Goal: Task Accomplishment & Management: Manage account settings

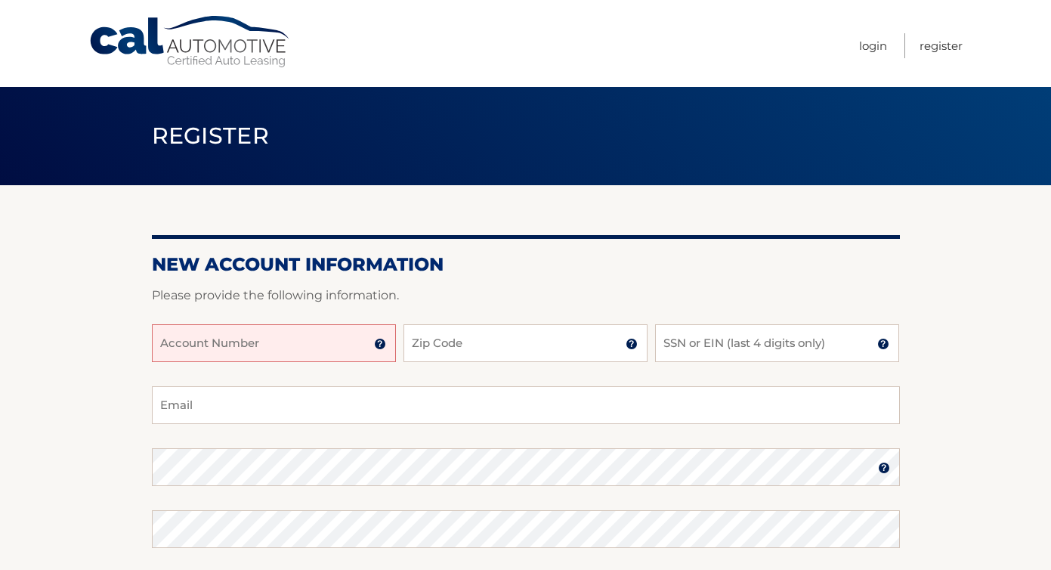
click at [319, 348] on input "Account Number" at bounding box center [274, 343] width 244 height 38
type input "4455989301"
click at [498, 363] on div "4455989301 Account Number 11 digit account number provided on your coupon book …" at bounding box center [526, 355] width 748 height 62
click at [462, 344] on input "Zip Code" at bounding box center [525, 343] width 244 height 38
type input "08527"
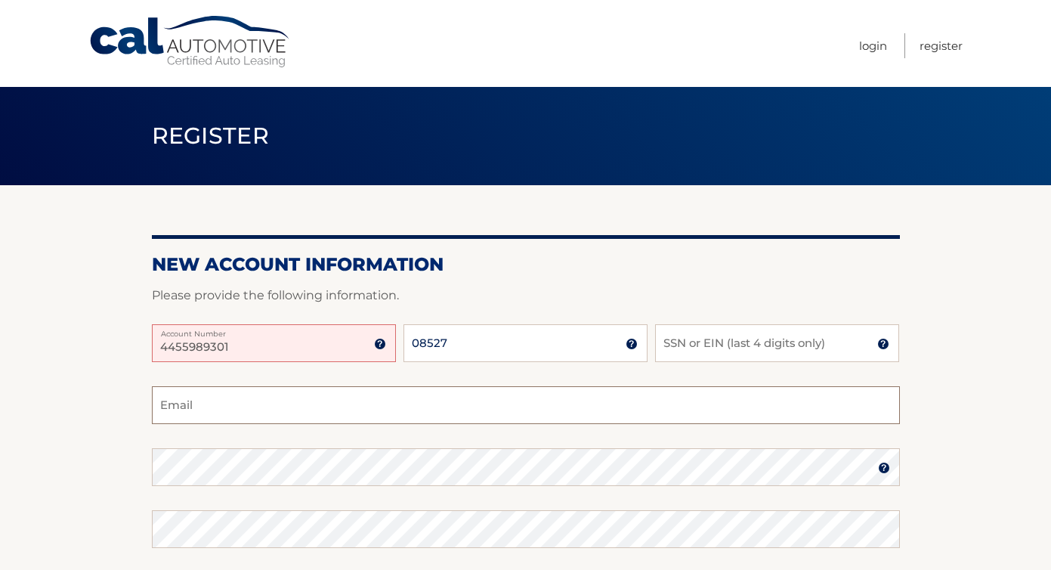
type input "[EMAIL_ADDRESS][DOMAIN_NAME]"
click at [663, 354] on input "SSN or EIN (last 4 digits only)" at bounding box center [777, 343] width 244 height 38
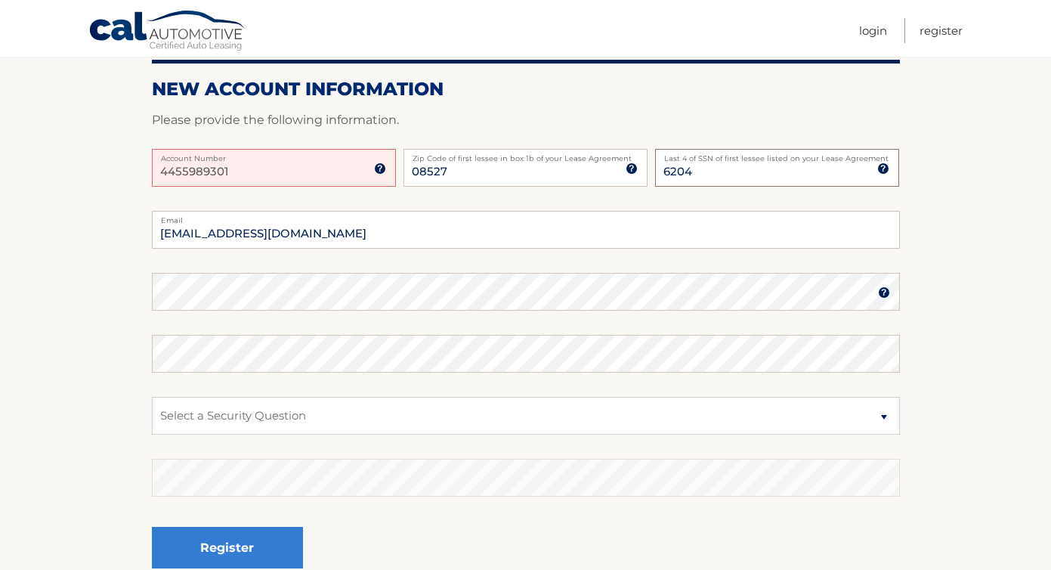
scroll to position [176, 0]
type input "6204"
click at [881, 416] on select "Select a Security Question What was the name of your elementary school? What is…" at bounding box center [526, 415] width 748 height 38
select select "2"
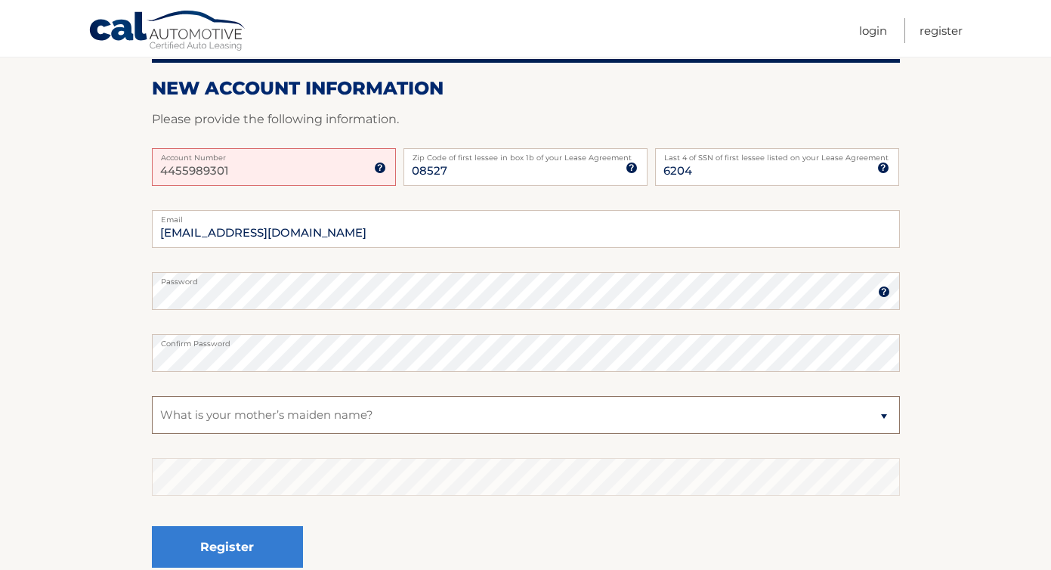
click at [152, 396] on select "Select a Security Question What was the name of your elementary school? What is…" at bounding box center [526, 415] width 748 height 38
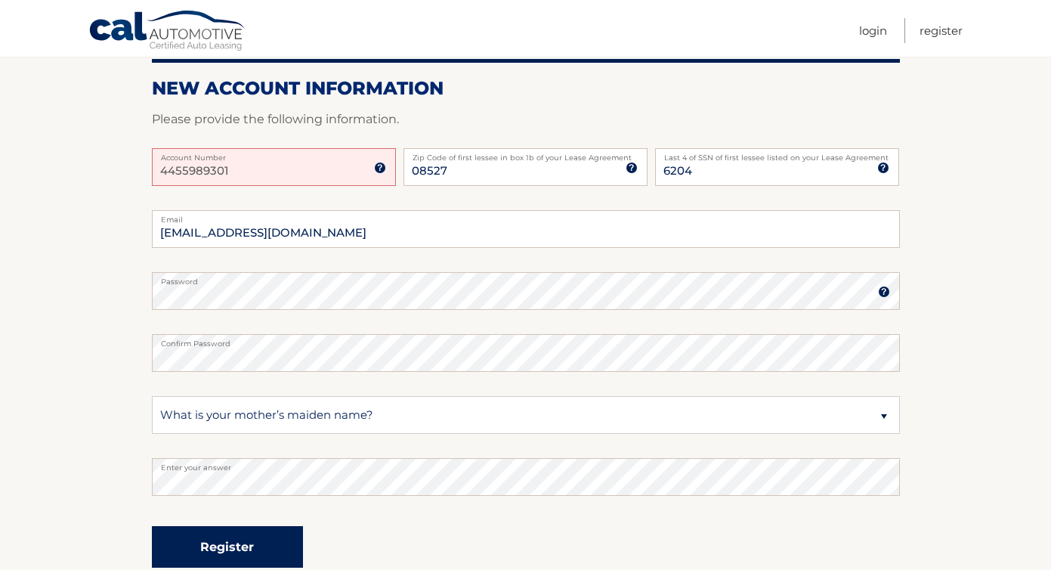
click at [235, 545] on button "Register" at bounding box center [227, 547] width 151 height 42
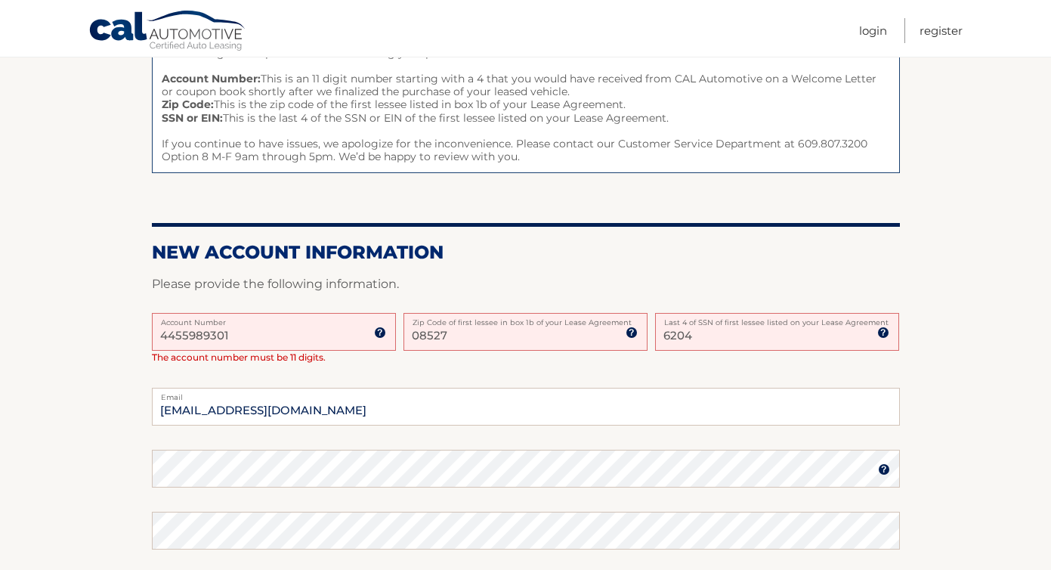
scroll to position [197, 0]
click at [174, 335] on input "4455989301" at bounding box center [274, 330] width 244 height 38
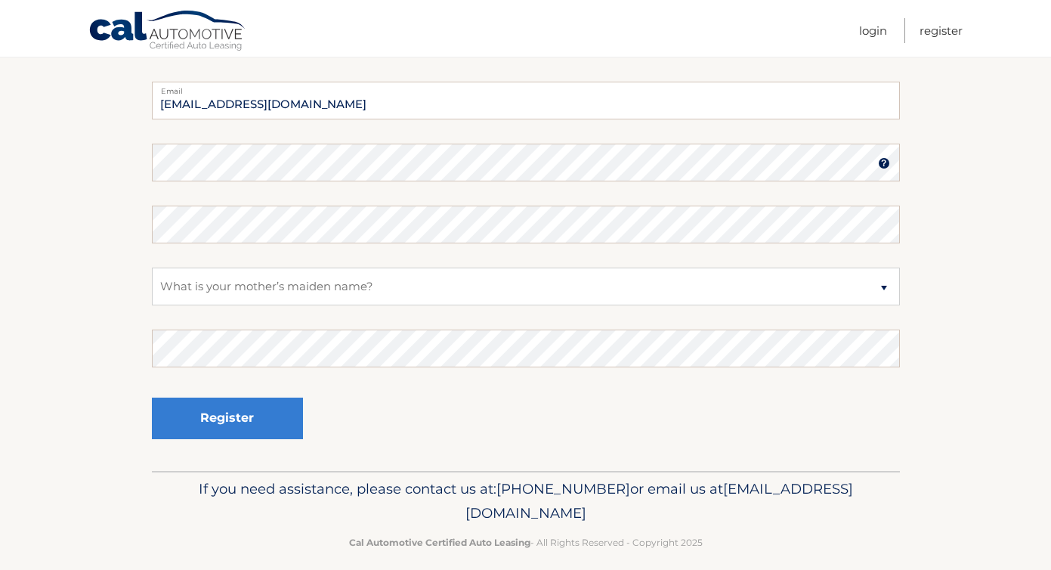
scroll to position [504, 0]
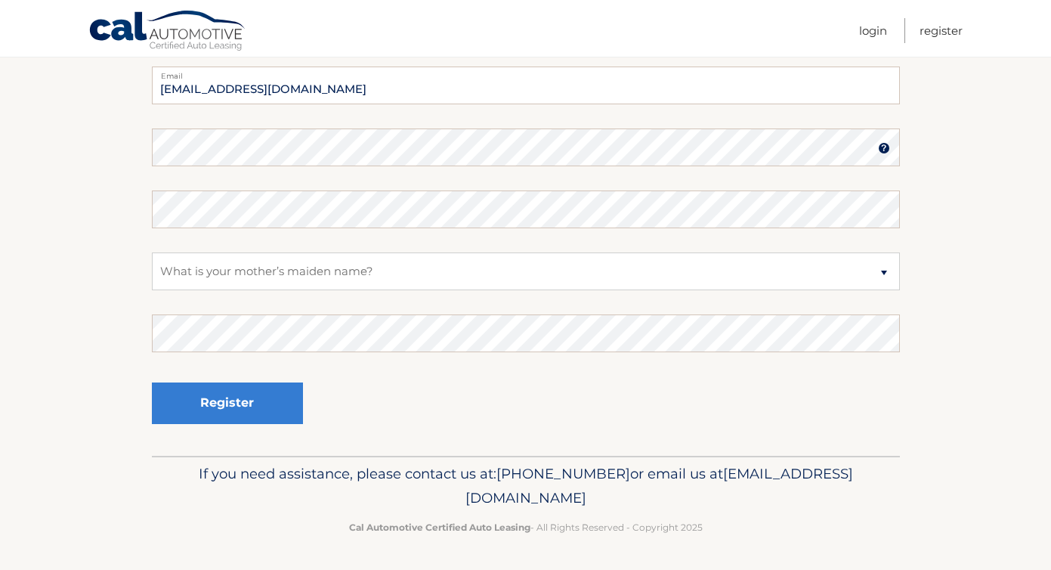
type input "44455989301"
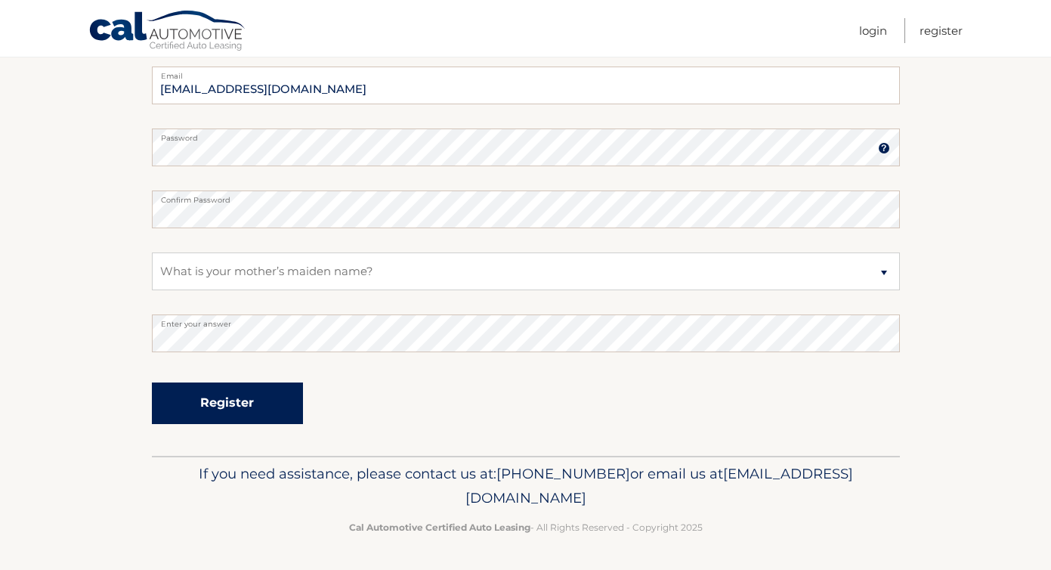
click at [248, 400] on button "Register" at bounding box center [227, 403] width 151 height 42
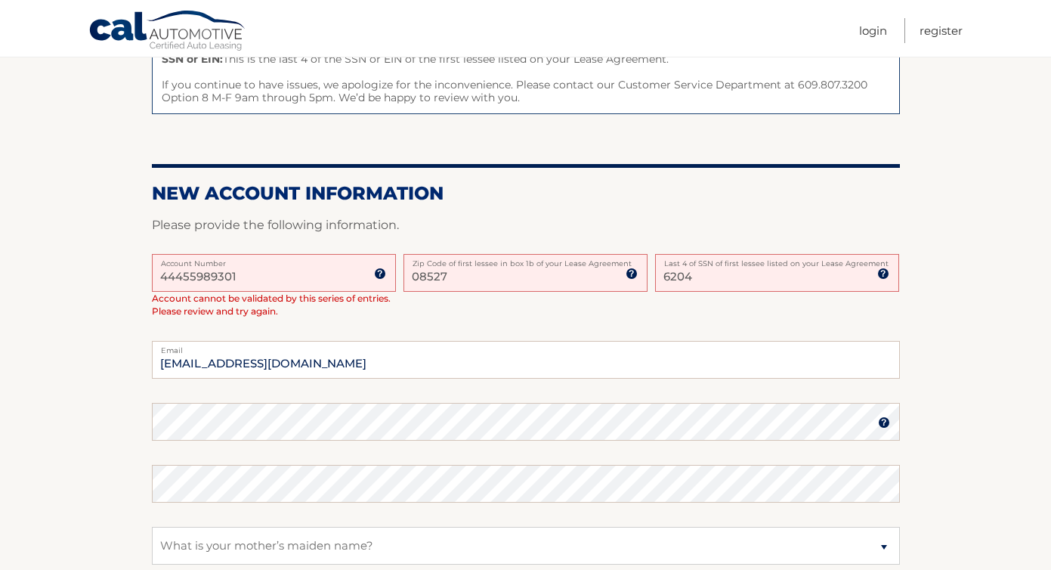
scroll to position [256, 0]
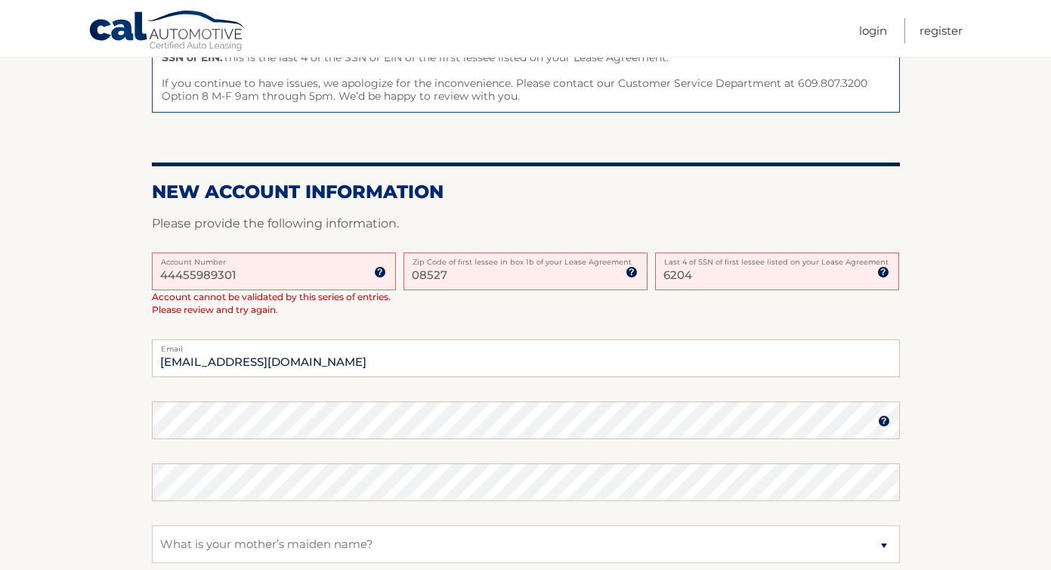
click at [378, 272] on img at bounding box center [380, 272] width 12 height 12
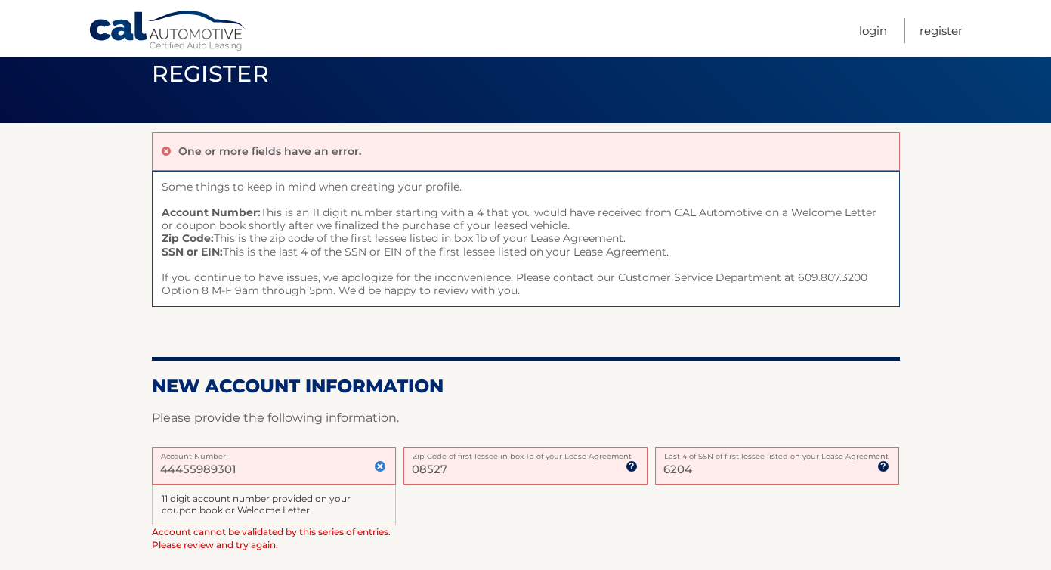
scroll to position [60, 0]
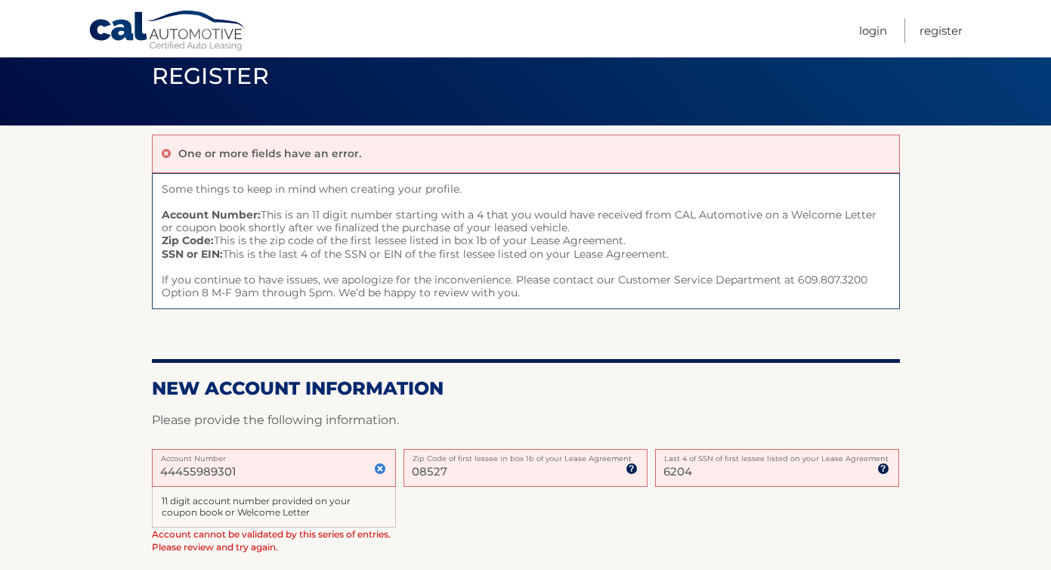
drag, startPoint x: 693, startPoint y: 469, endPoint x: 654, endPoint y: 468, distance: 39.3
click at [654, 468] on div "44455989301 Account Number 11 digit account number provided on your coupon book…" at bounding box center [526, 513] width 748 height 128
type input "3188"
click at [705, 527] on div "44455989301 Account Number 11 digit account number provided on your coupon book…" at bounding box center [526, 513] width 748 height 128
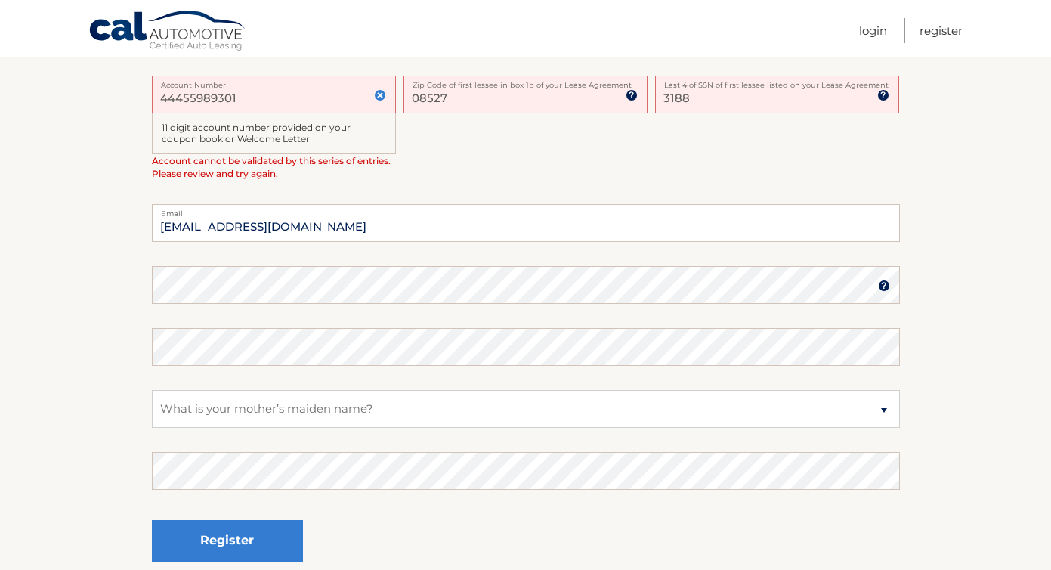
scroll to position [437, 0]
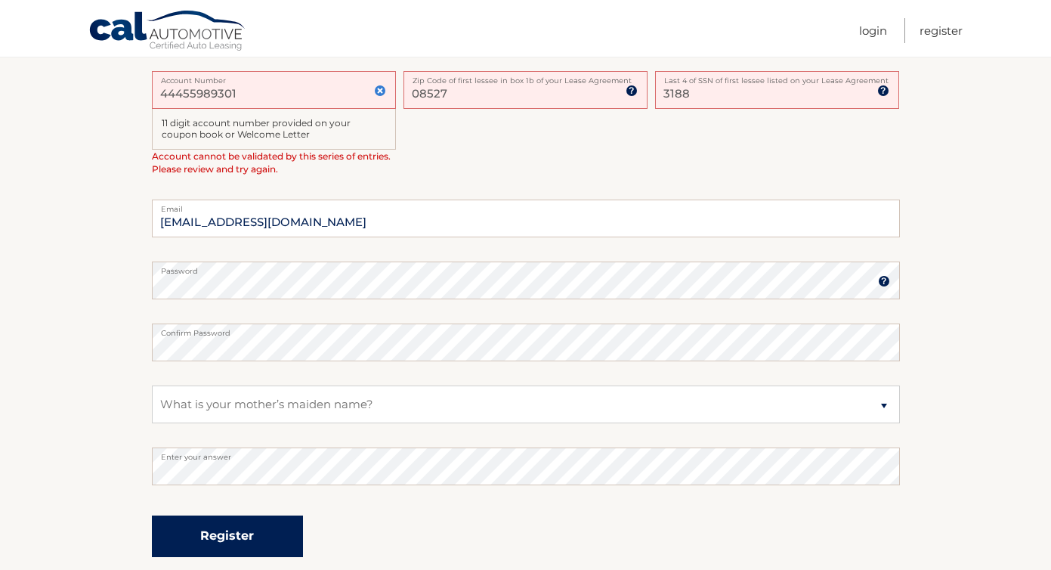
click at [233, 539] on button "Register" at bounding box center [227, 536] width 151 height 42
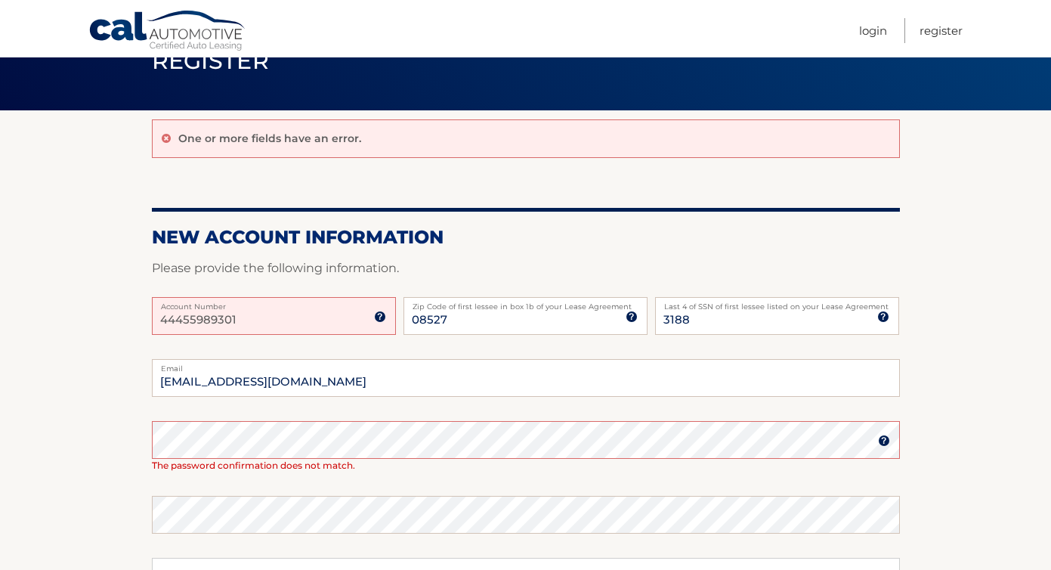
scroll to position [80, 0]
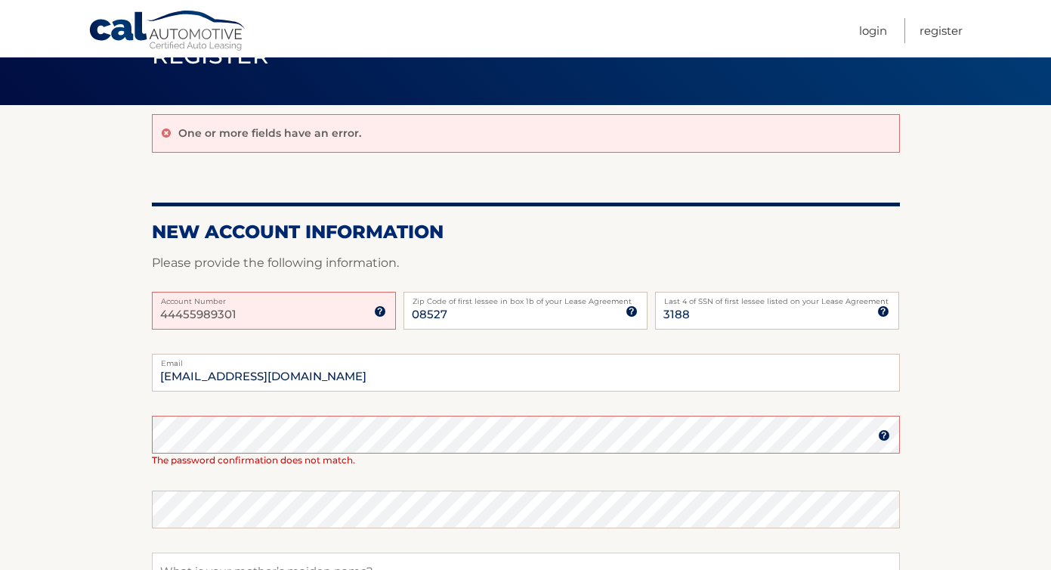
click at [382, 310] on img at bounding box center [380, 311] width 12 height 12
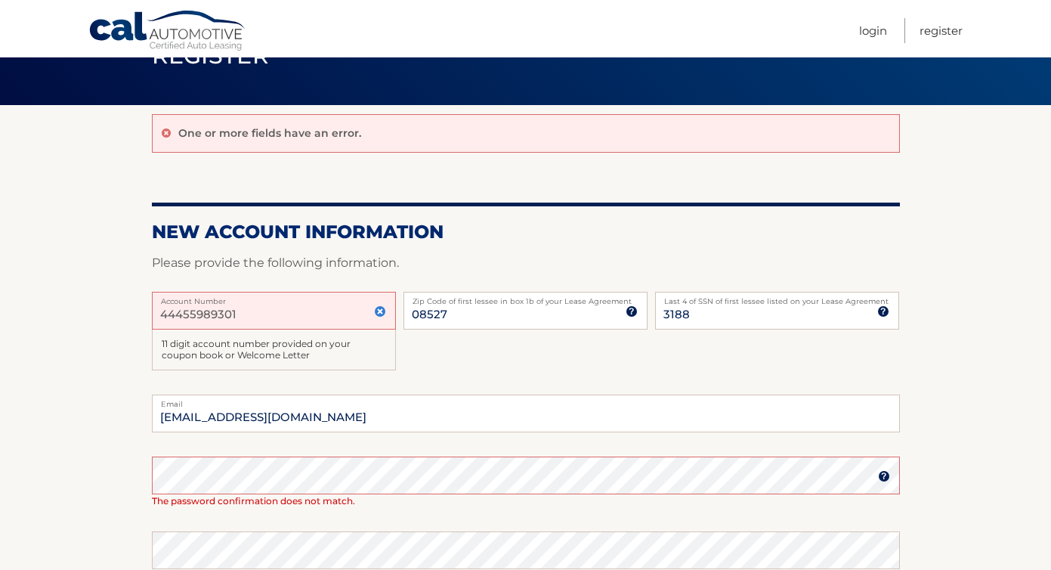
drag, startPoint x: 236, startPoint y: 313, endPoint x: 123, endPoint y: 311, distance: 112.6
click at [123, 311] on section "One or more fields have an error. New Account Information Please provide the fo…" at bounding box center [525, 450] width 1051 height 691
type input "44455989301"
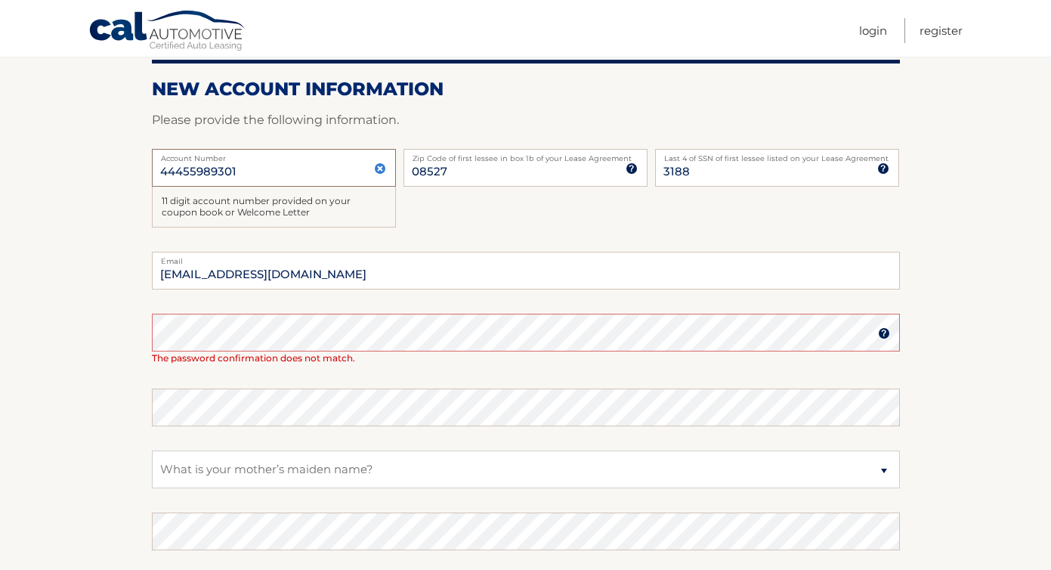
scroll to position [233, 0]
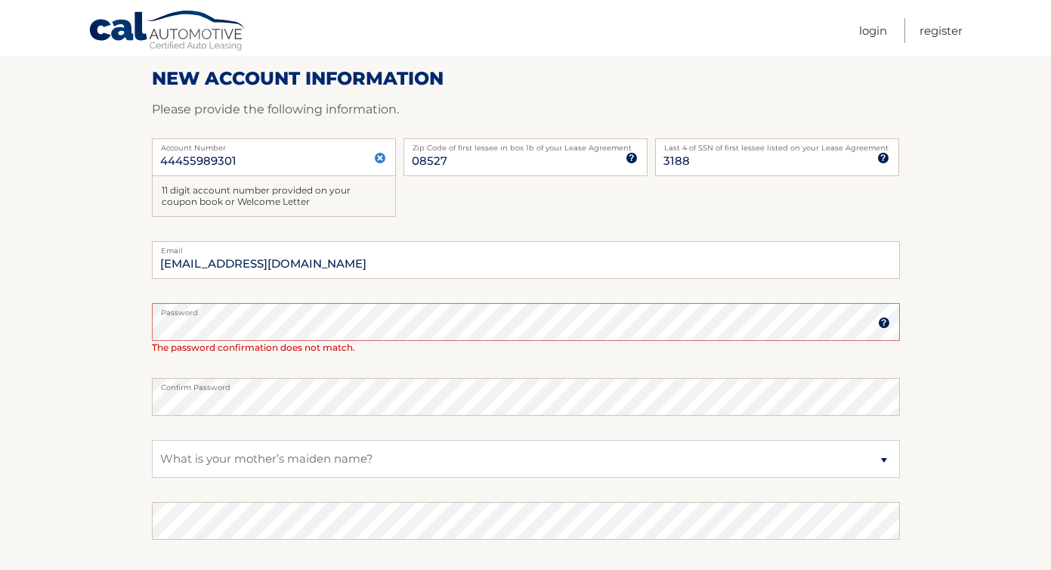
click at [121, 323] on section "One or more fields have an error. New Account Information Please provide the fo…" at bounding box center [525, 297] width 1051 height 691
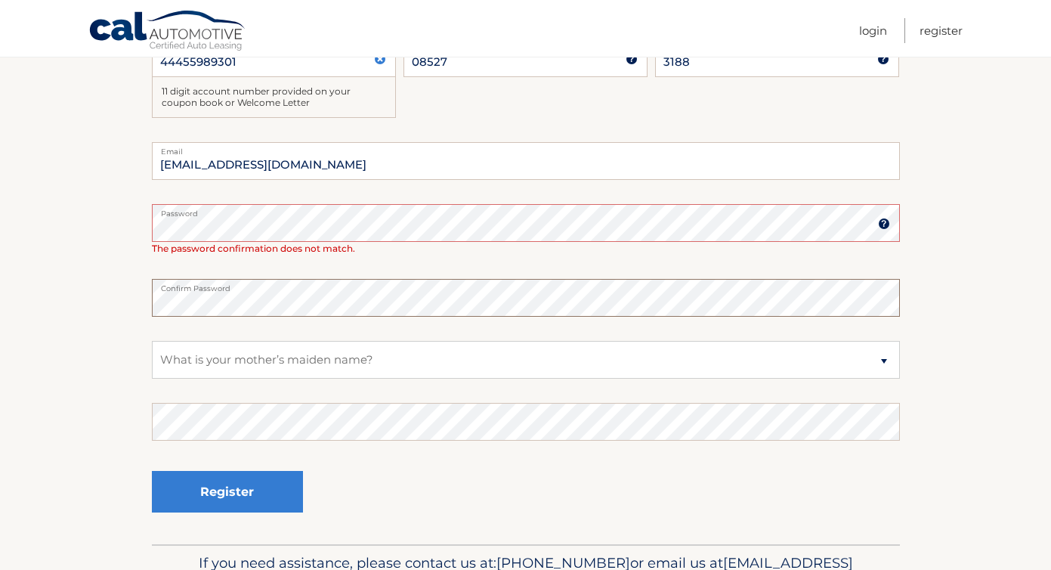
scroll to position [334, 0]
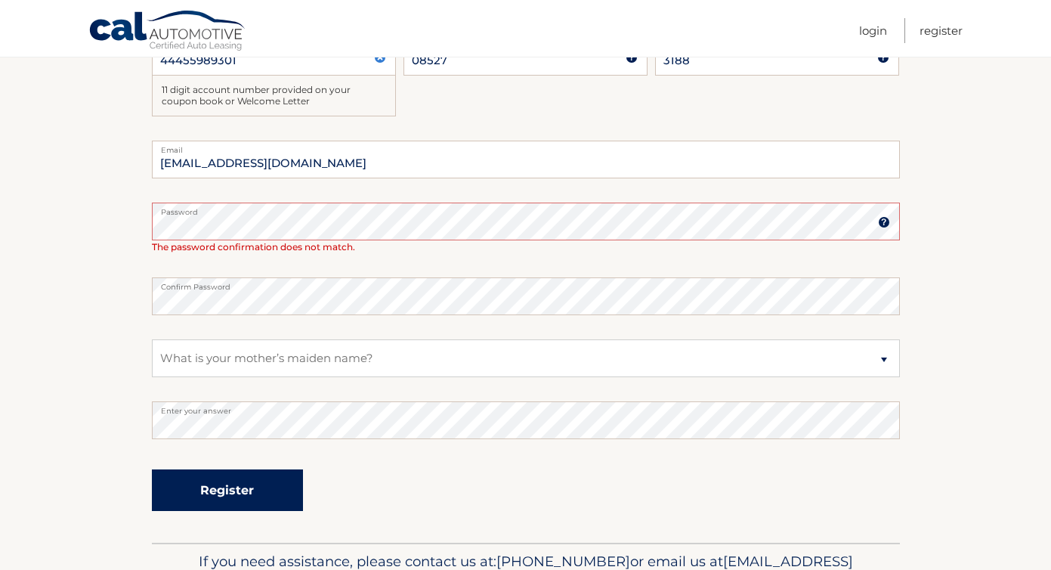
click at [225, 483] on button "Register" at bounding box center [227, 490] width 151 height 42
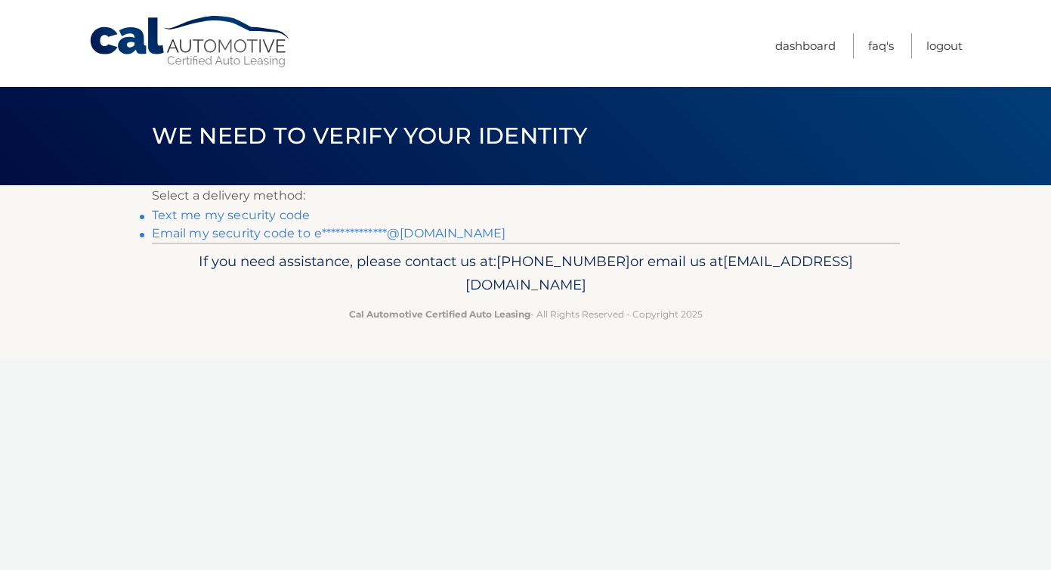
click at [300, 215] on link "Text me my security code" at bounding box center [231, 215] width 159 height 14
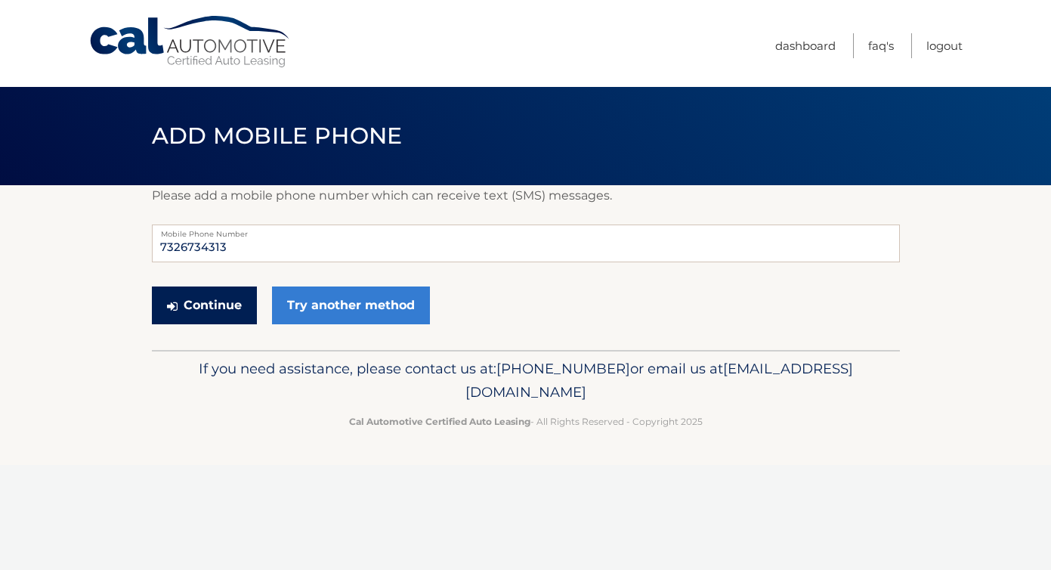
click at [203, 306] on button "Continue" at bounding box center [204, 305] width 105 height 38
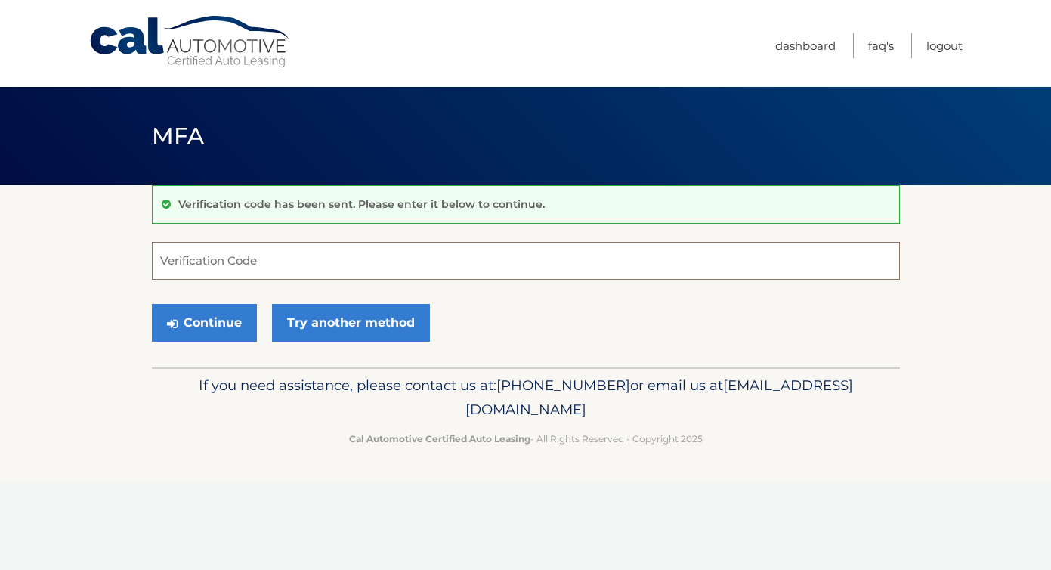
click at [162, 257] on input "Verification Code" at bounding box center [526, 261] width 748 height 38
type input "200921"
click at [208, 319] on button "Continue" at bounding box center [204, 323] width 105 height 38
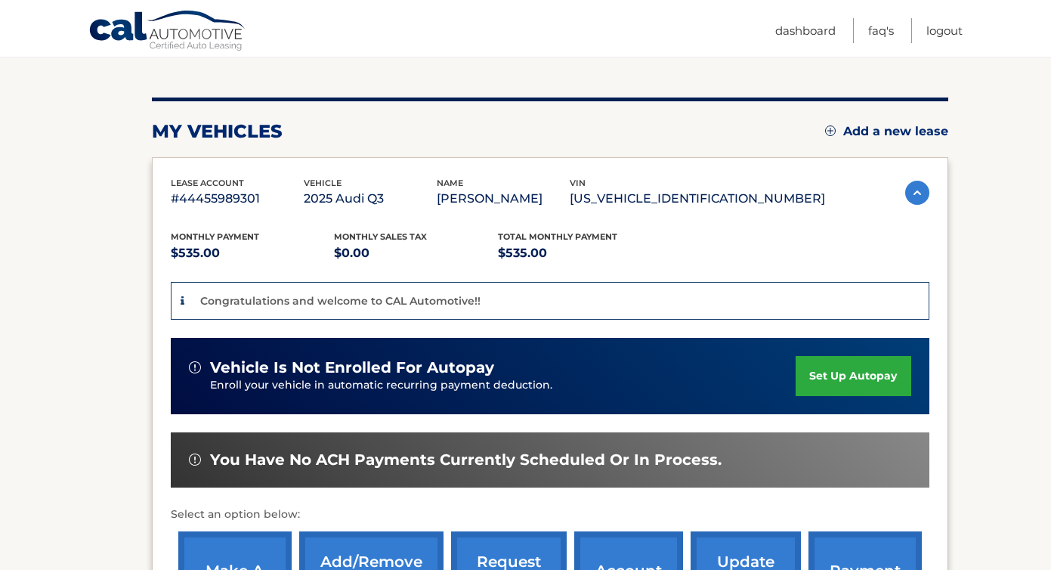
scroll to position [159, 0]
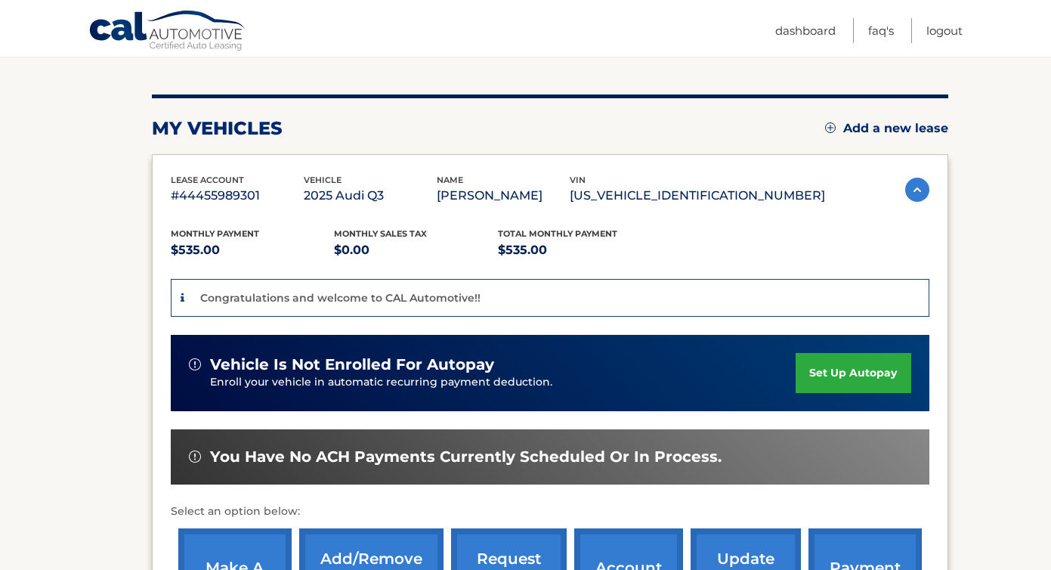
click at [827, 375] on link "set up autopay" at bounding box center [852, 373] width 115 height 40
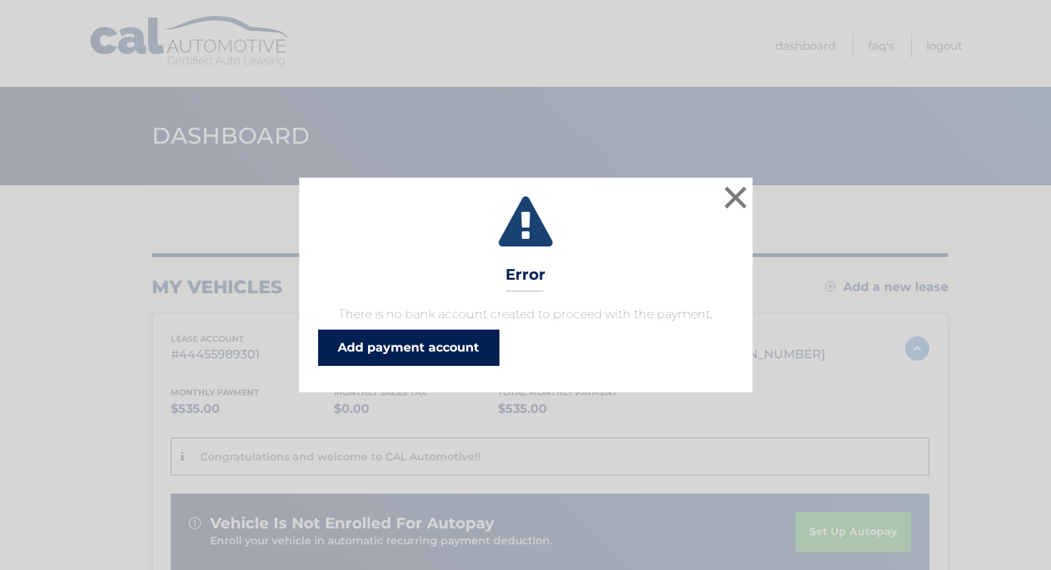
click at [446, 349] on link "Add payment account" at bounding box center [408, 347] width 181 height 36
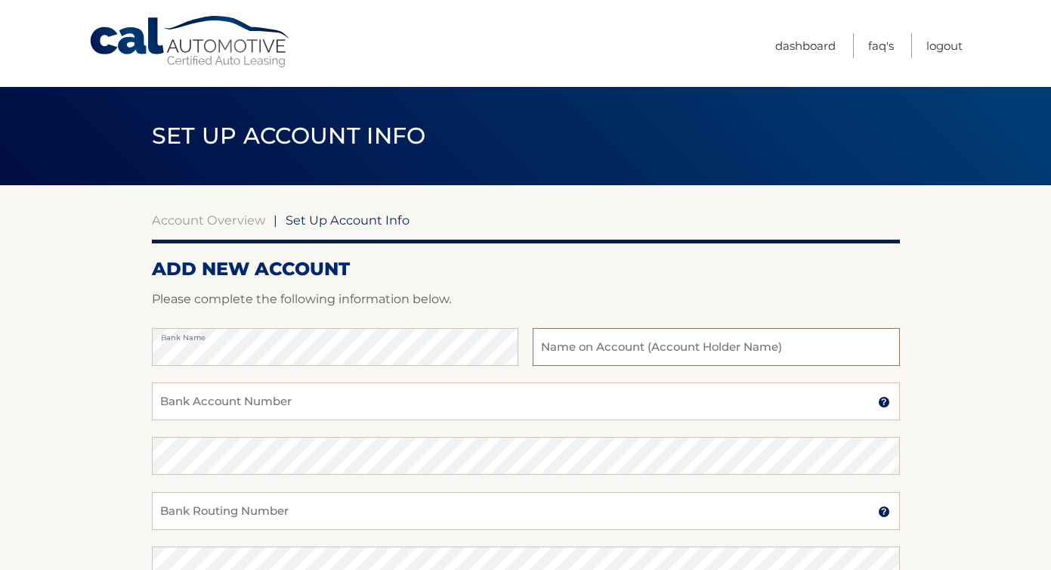
click at [543, 345] on input "text" at bounding box center [716, 347] width 366 height 38
type input "[PERSON_NAME]"
click at [192, 397] on input "Bank Account Number" at bounding box center [526, 401] width 748 height 38
type input "3575653887"
click at [181, 521] on input "Bank Routing Number" at bounding box center [526, 511] width 748 height 38
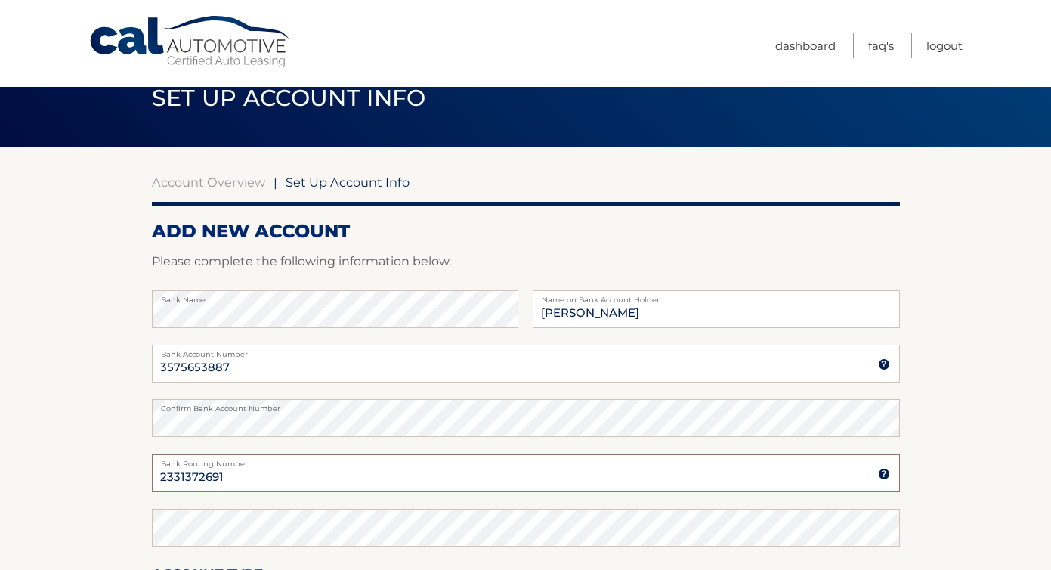
scroll to position [39, 0]
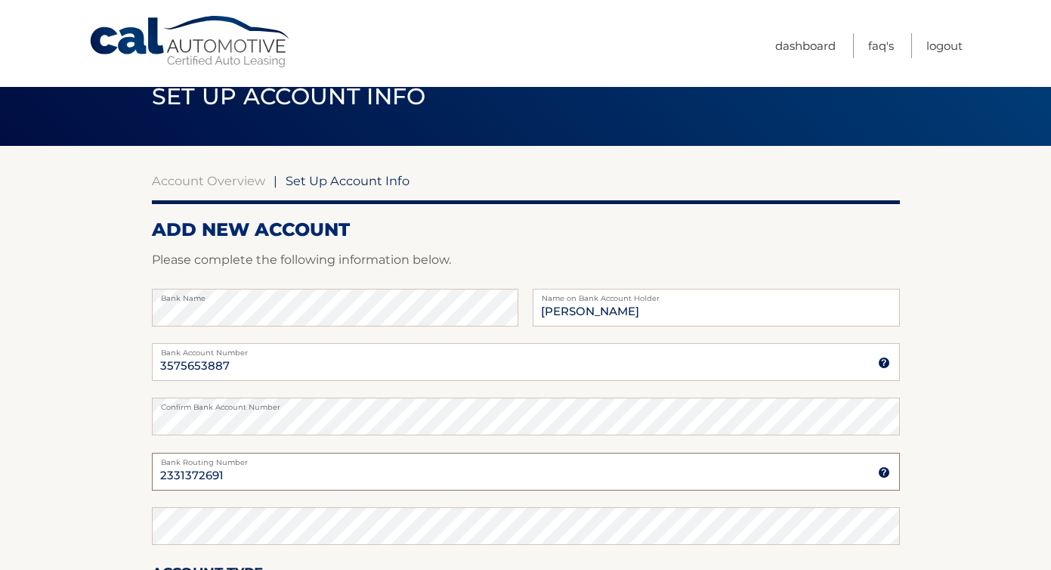
type input "2331372691"
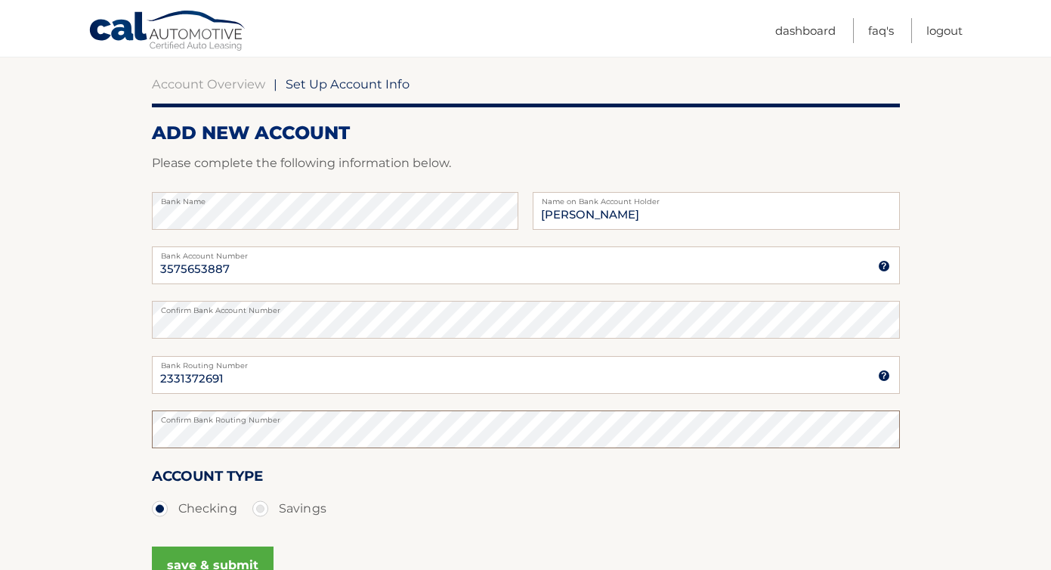
scroll to position [157, 0]
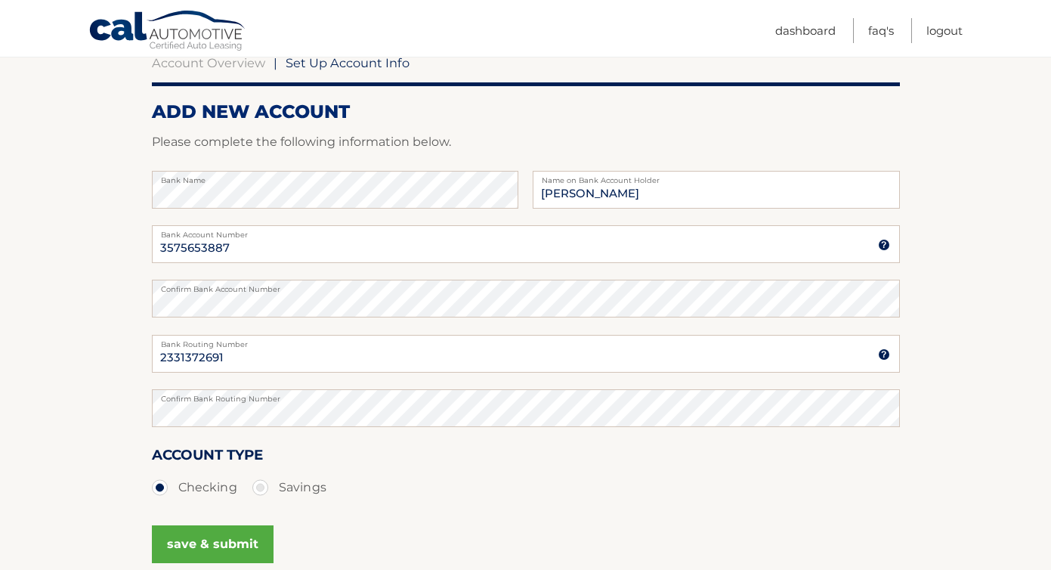
click at [208, 537] on button "save & submit" at bounding box center [213, 544] width 122 height 38
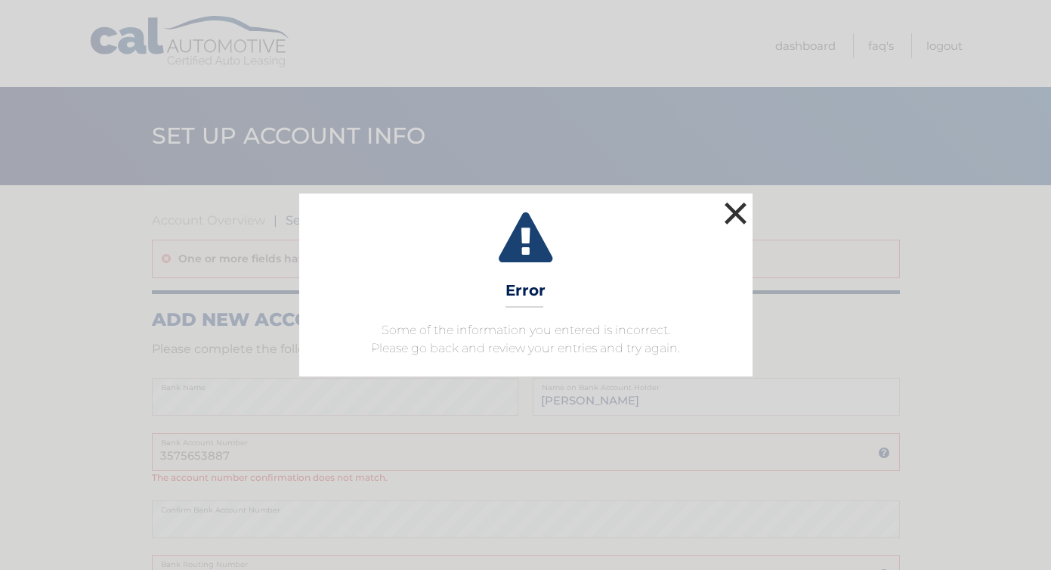
click at [739, 213] on button "×" at bounding box center [736, 213] width 30 height 30
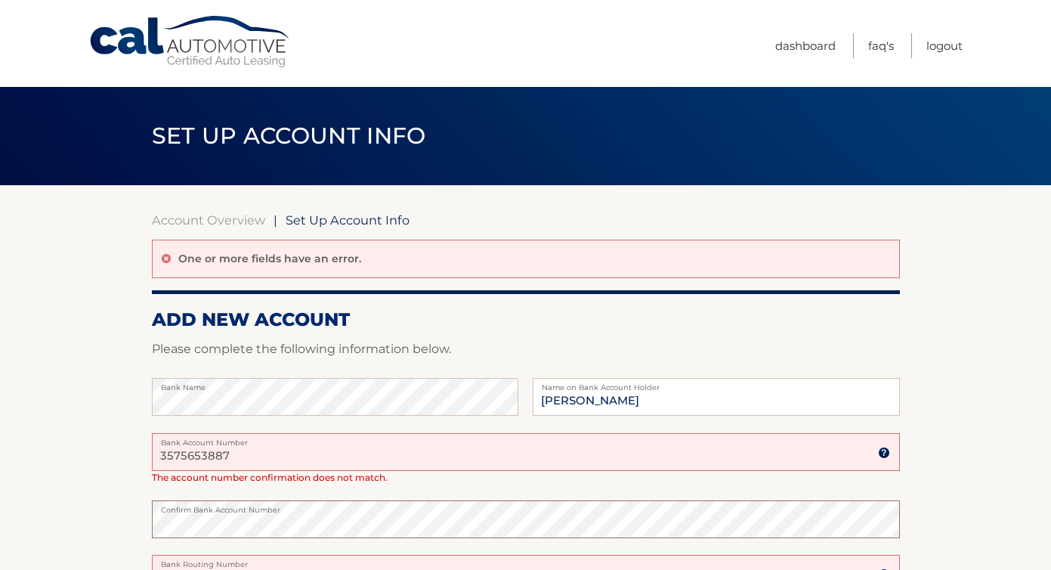
click at [145, 514] on section "Account Overview | Set Up Account Info One or more fields have an error. ADD NE…" at bounding box center [525, 511] width 1051 height 652
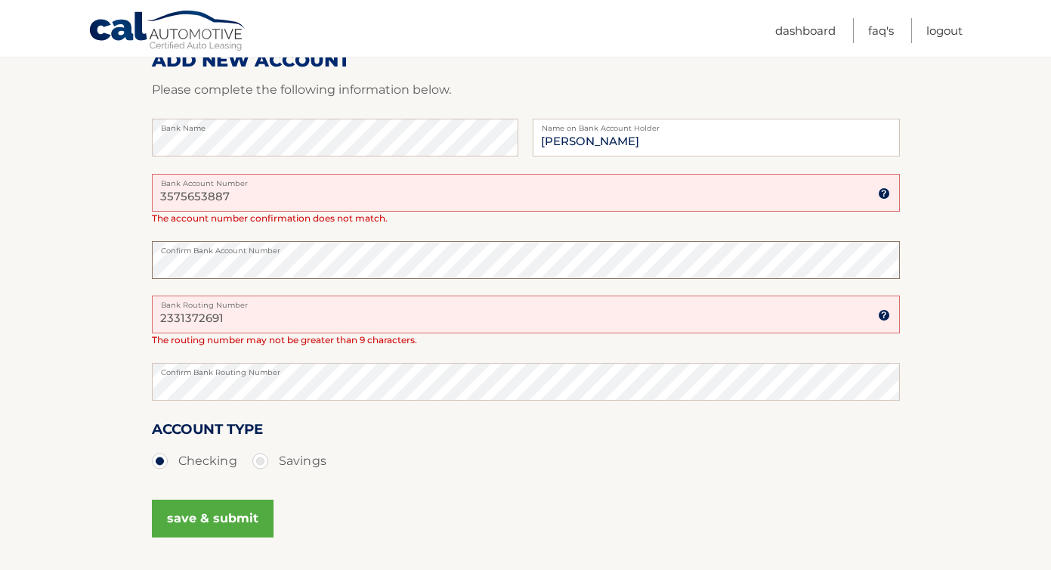
scroll to position [261, 0]
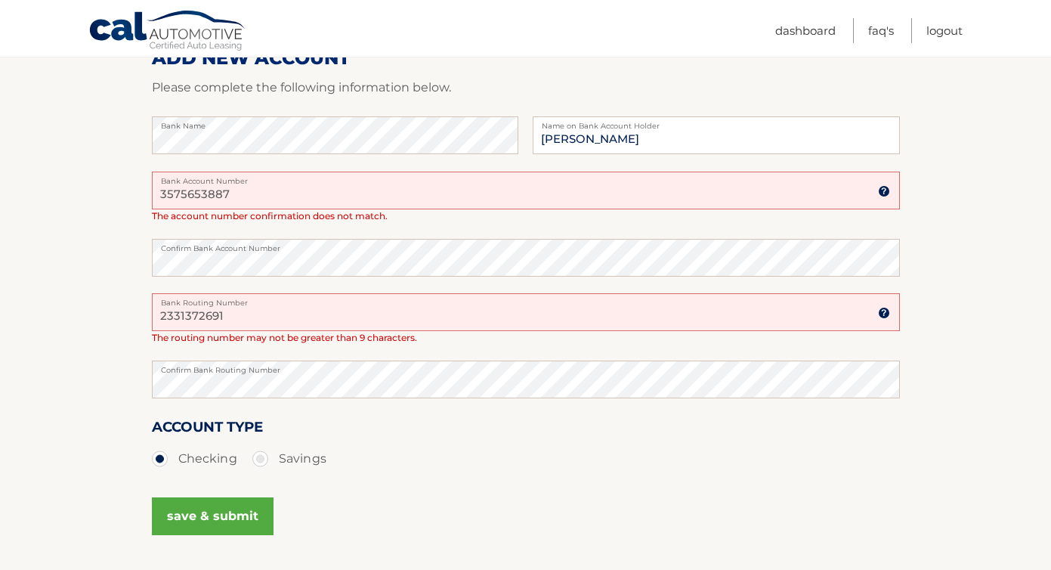
click at [196, 515] on button "save & submit" at bounding box center [213, 516] width 122 height 38
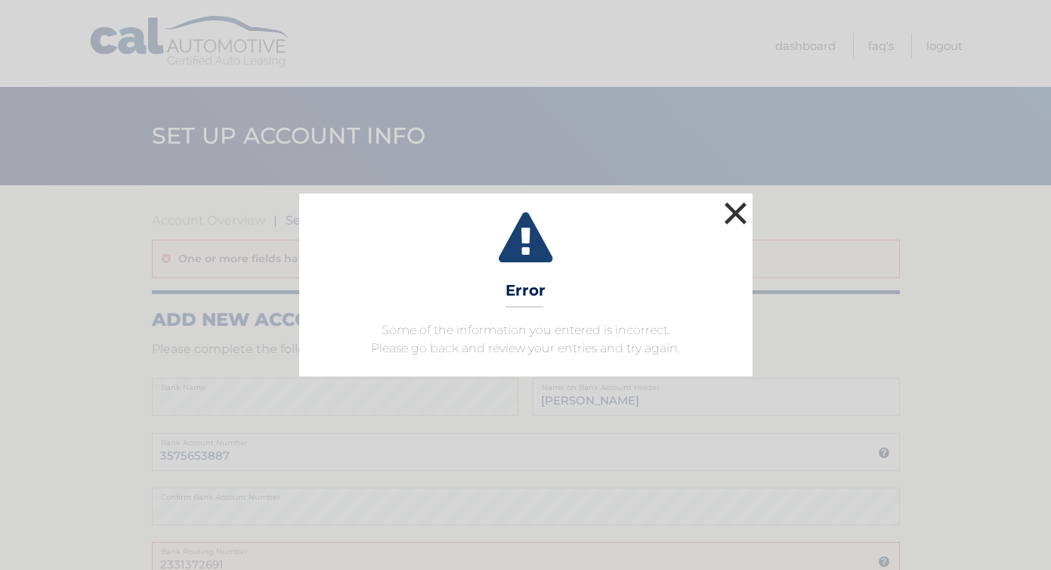
click at [738, 213] on button "×" at bounding box center [736, 213] width 30 height 30
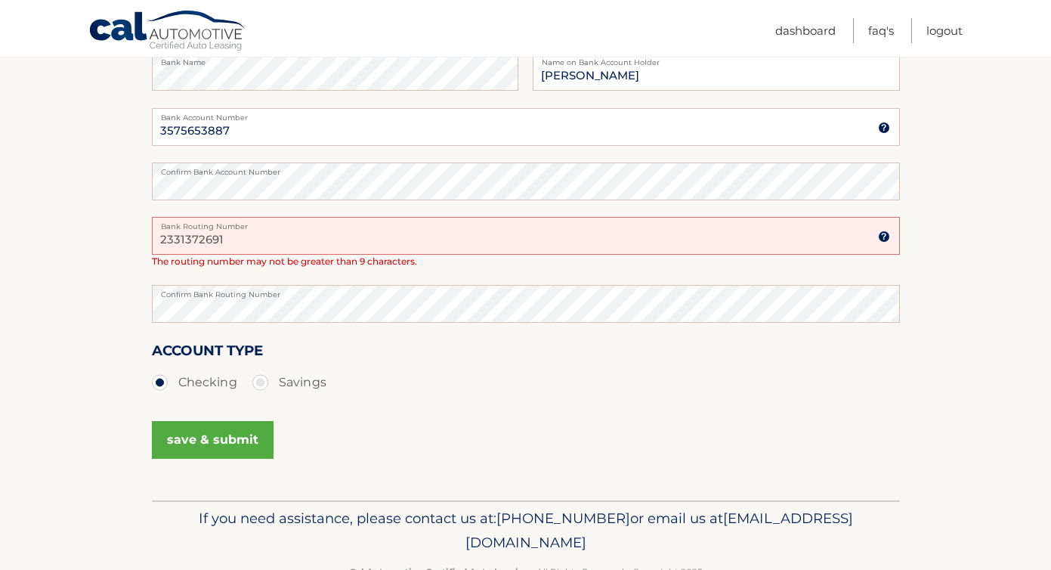
scroll to position [327, 0]
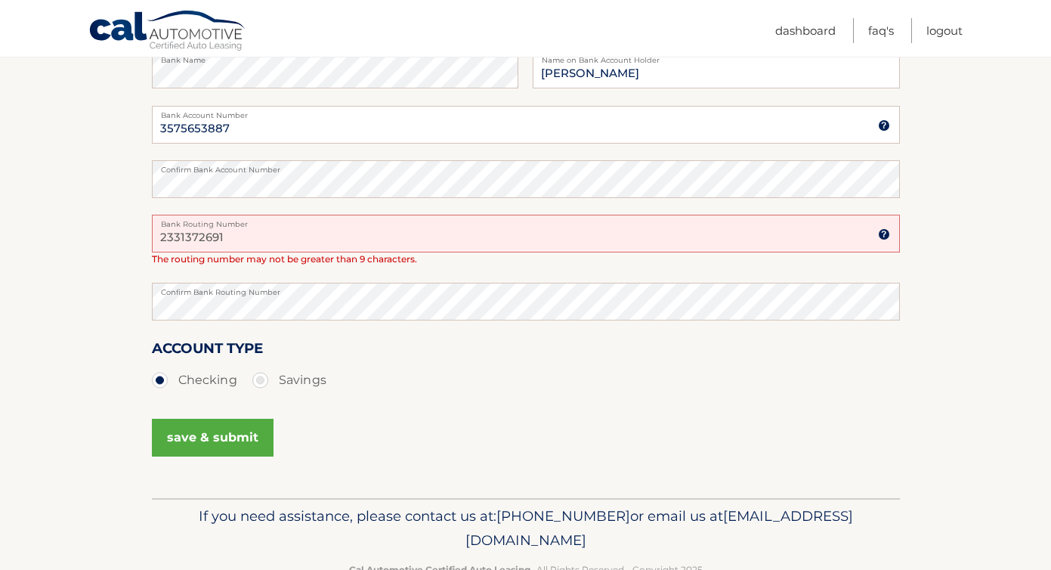
drag, startPoint x: 227, startPoint y: 237, endPoint x: 147, endPoint y: 230, distance: 81.1
click at [145, 230] on section "Account Overview | Set Up Account Info One or more fields have an error. ADD NE…" at bounding box center [525, 178] width 1051 height 640
type input "231372691"
click at [212, 429] on button "save & submit" at bounding box center [213, 437] width 122 height 38
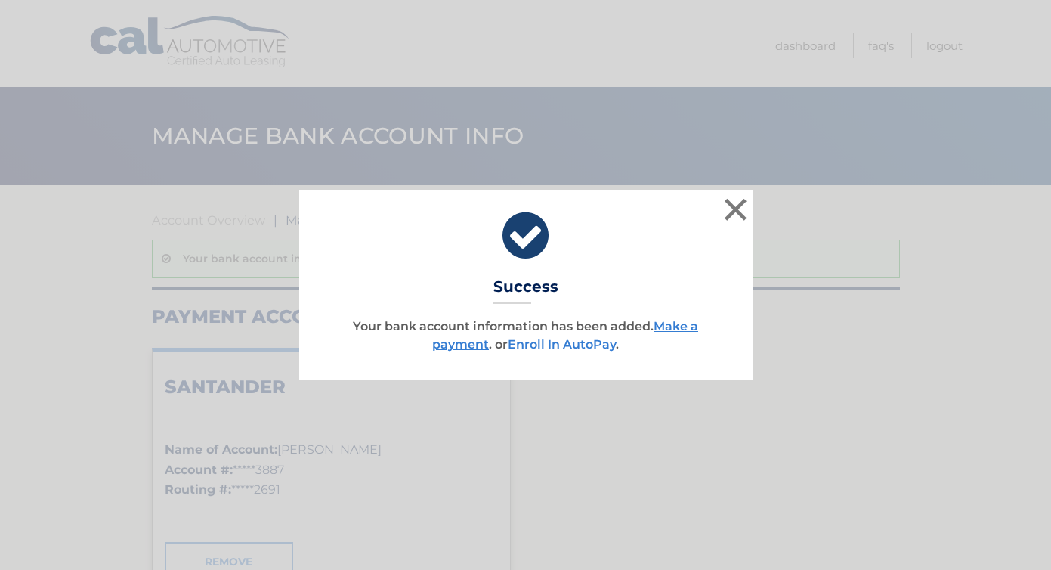
click at [566, 341] on link "Enroll In AutoPay" at bounding box center [562, 344] width 108 height 14
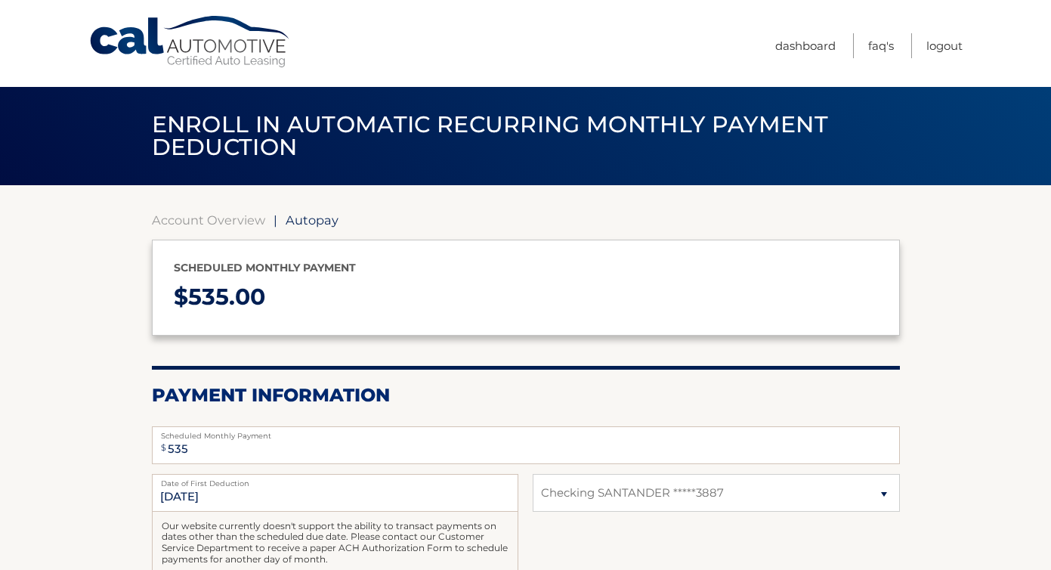
select select "ZDFmMDYwNmUtMDEzYy00YTdiLWE3MGYtNTEwOTNjODcwYmZi"
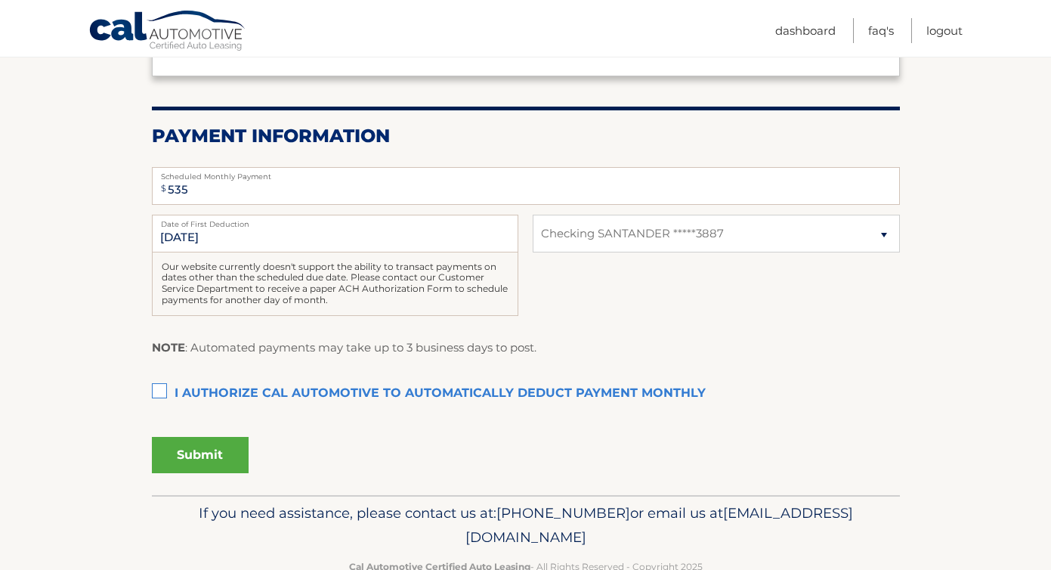
scroll to position [261, 0]
click at [161, 389] on label "I authorize cal automotive to automatically deduct payment monthly This checkbo…" at bounding box center [526, 392] width 748 height 30
click at [0, 0] on input "I authorize cal automotive to automatically deduct payment monthly This checkbo…" at bounding box center [0, 0] width 0 height 0
click at [213, 449] on button "Submit" at bounding box center [200, 453] width 97 height 36
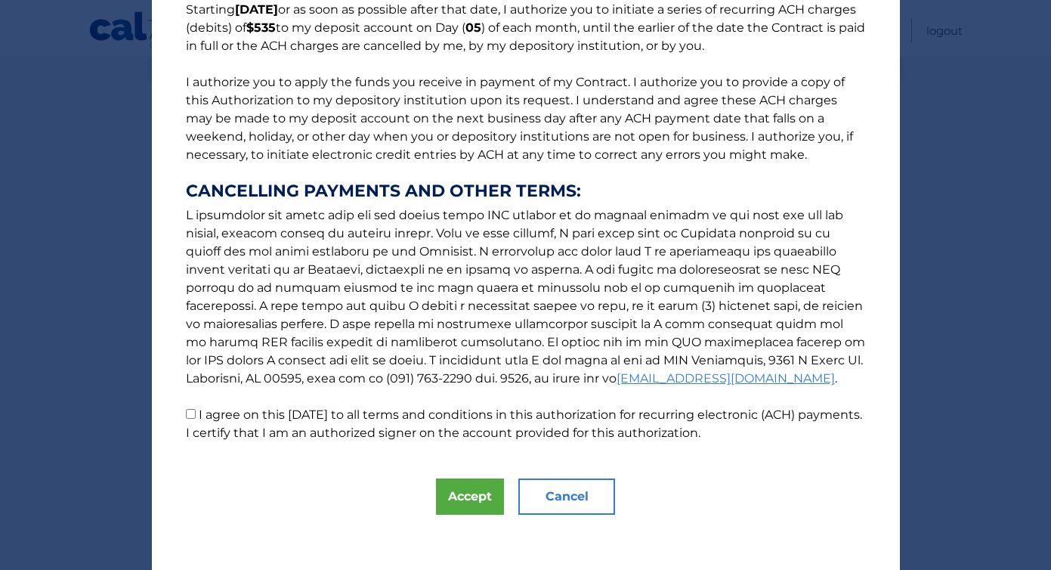
scroll to position [144, 0]
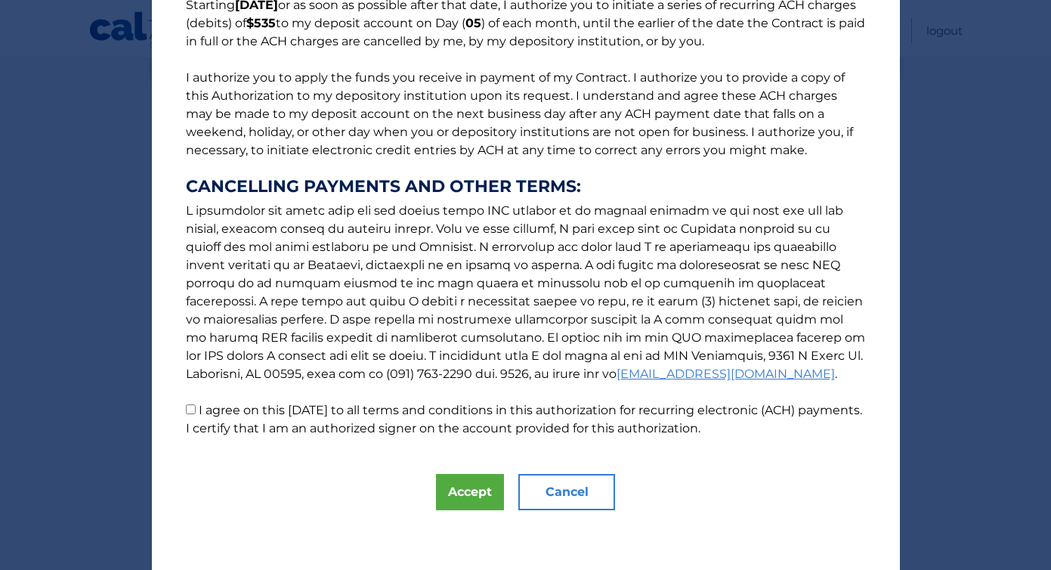
click at [190, 409] on input "I agree on this 09/02/2025 to all terms and conditions in this authorization fo…" at bounding box center [191, 409] width 10 height 10
checkbox input "true"
click at [475, 492] on button "Accept" at bounding box center [470, 492] width 68 height 36
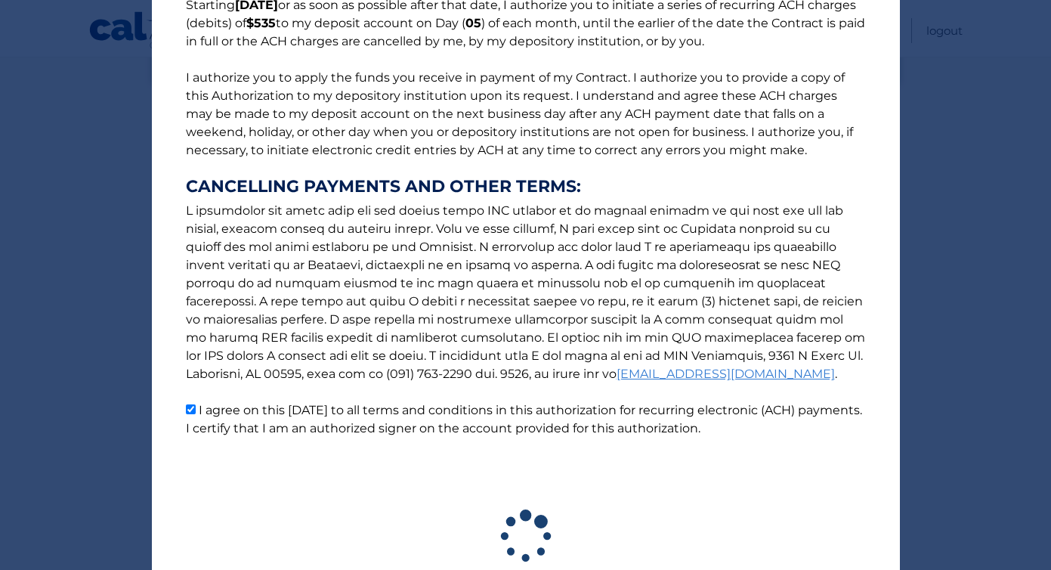
scroll to position [256, 0]
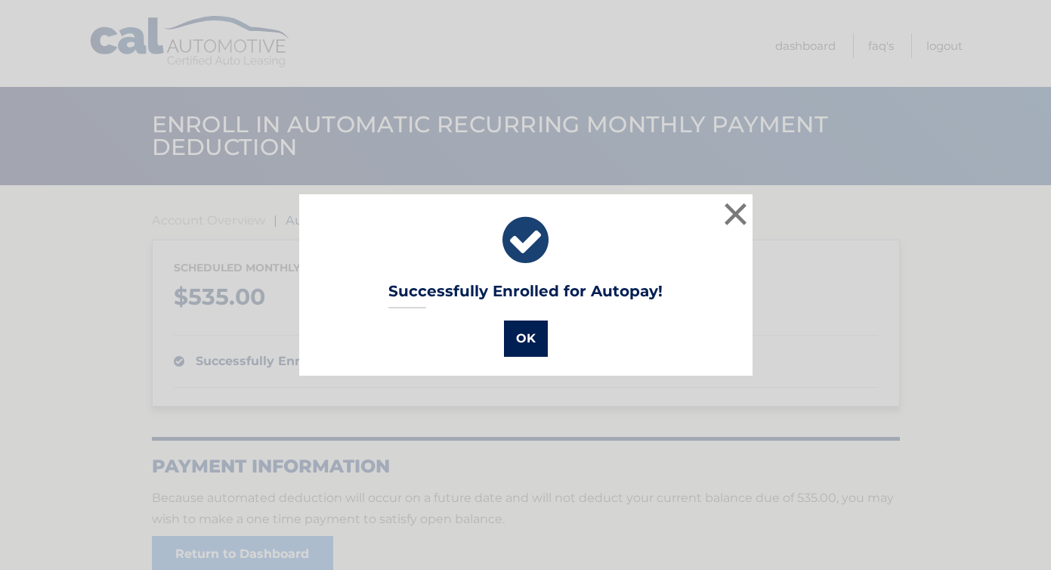
click at [526, 340] on button "OK" at bounding box center [526, 338] width 44 height 36
